Goal: Task Accomplishment & Management: Manage account settings

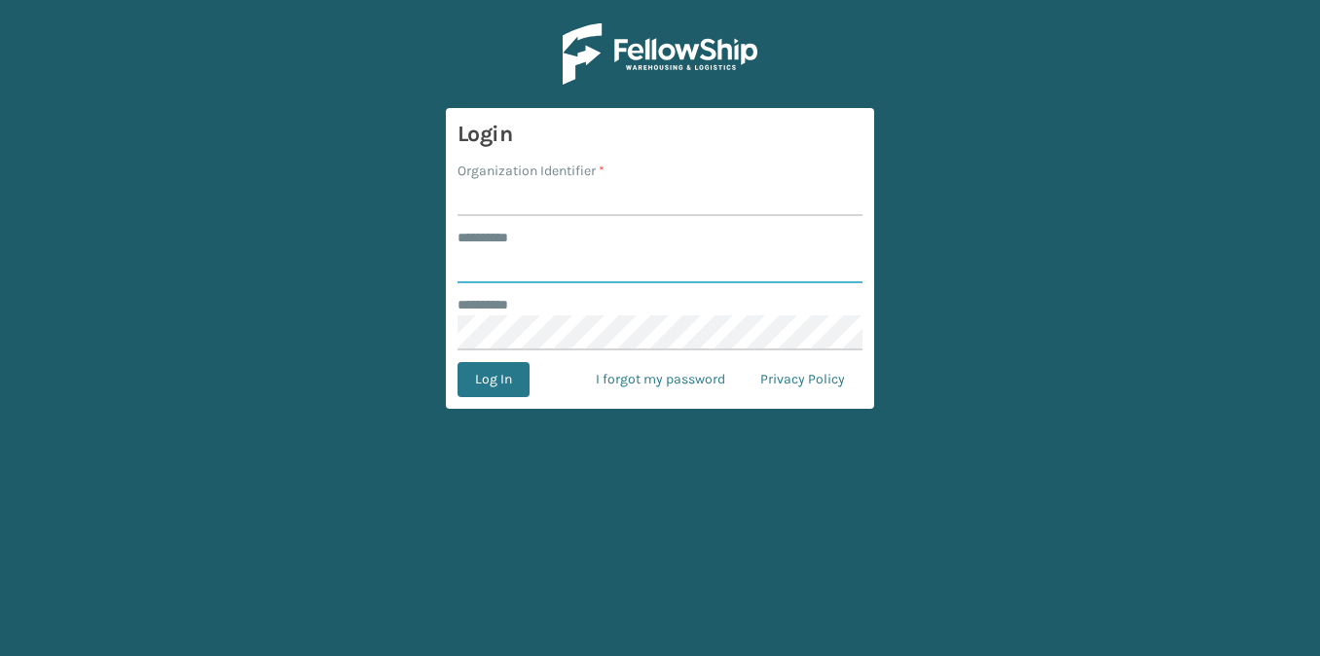
type input "**********"
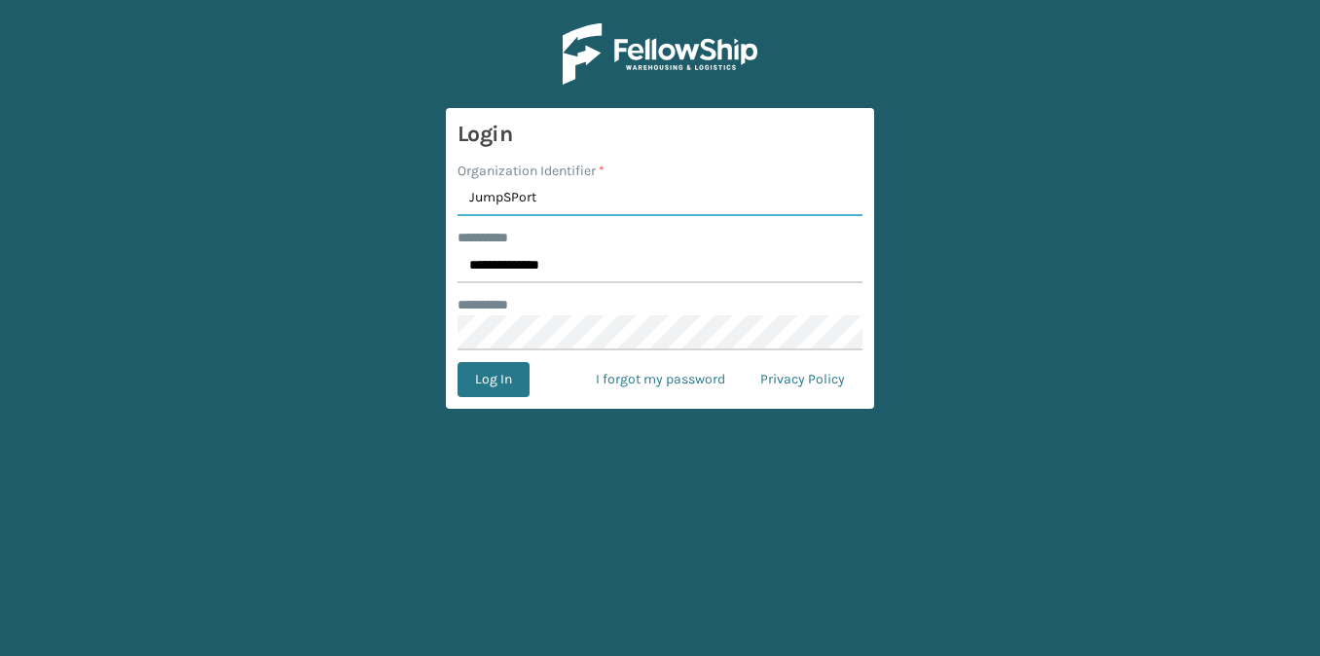
type input "JumpSPort"
click at [457, 362] on button "Log In" at bounding box center [493, 379] width 72 height 35
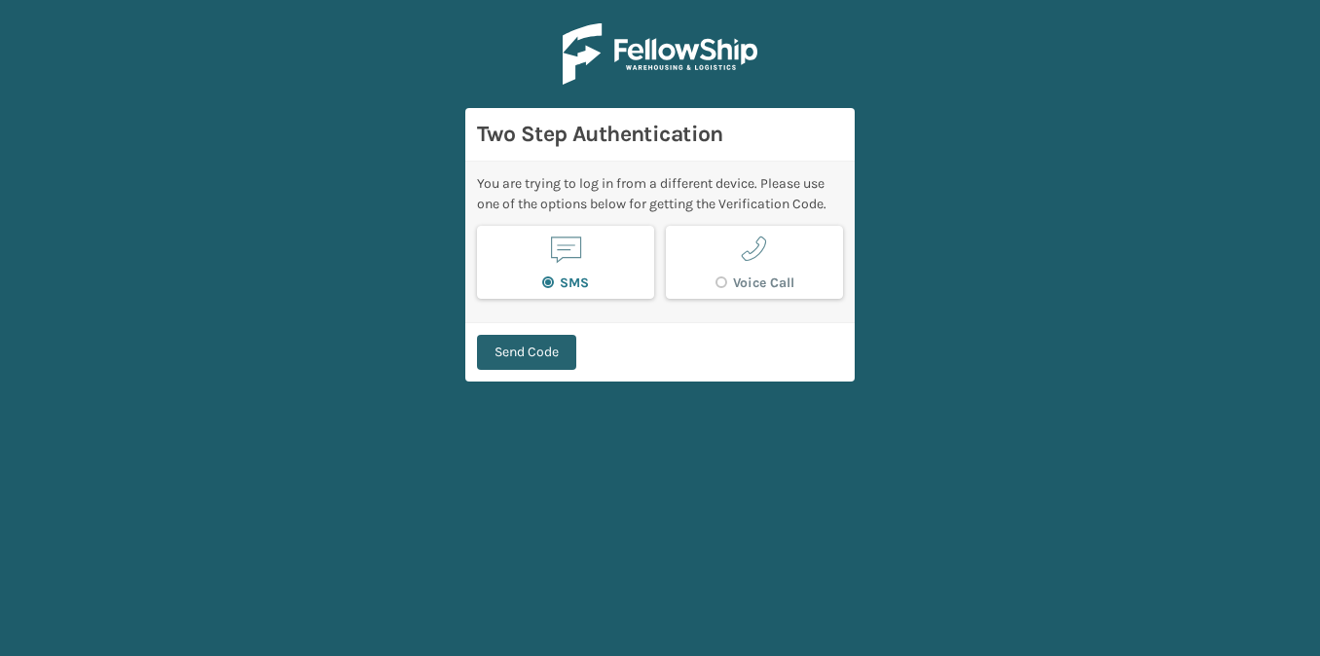
click at [537, 350] on button "Send Code" at bounding box center [526, 352] width 99 height 35
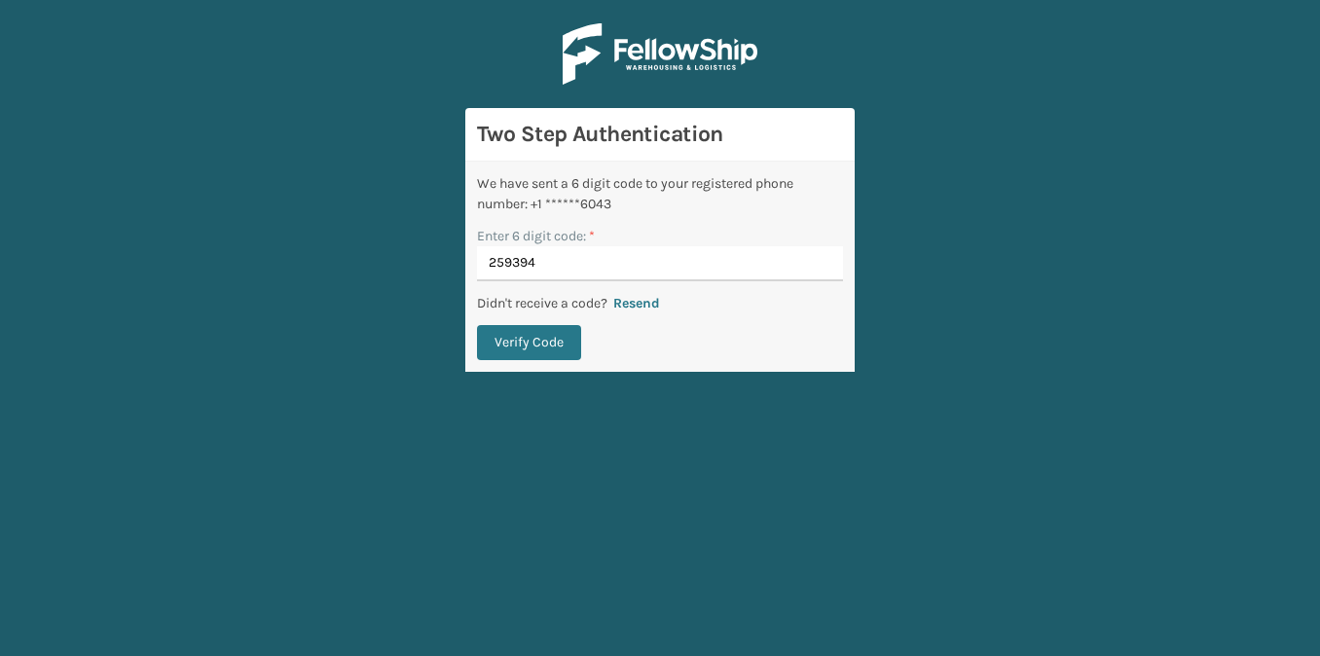
type input "259394"
click at [477, 325] on button "Verify Code" at bounding box center [529, 342] width 104 height 35
